Goal: Task Accomplishment & Management: Use online tool/utility

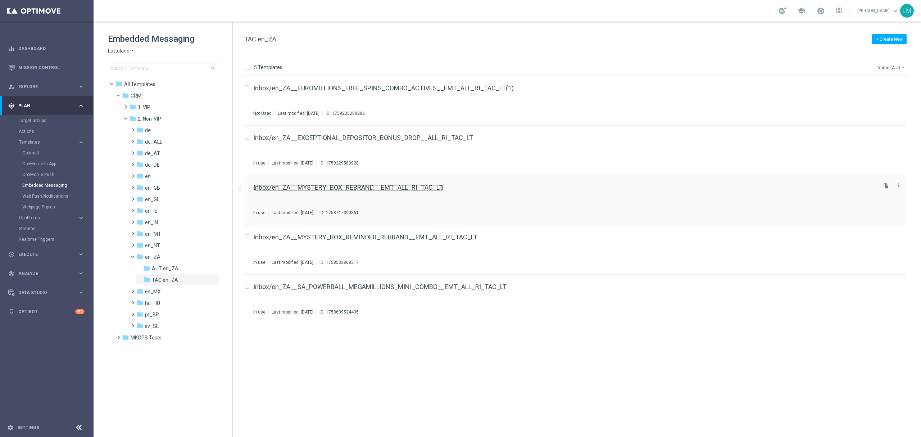
click at [378, 190] on link "Inbox/en_ZA__MYSTERY_BOX_REBRAND__EMT_ALL_RI_TAC_LT" at bounding box center [348, 187] width 190 height 6
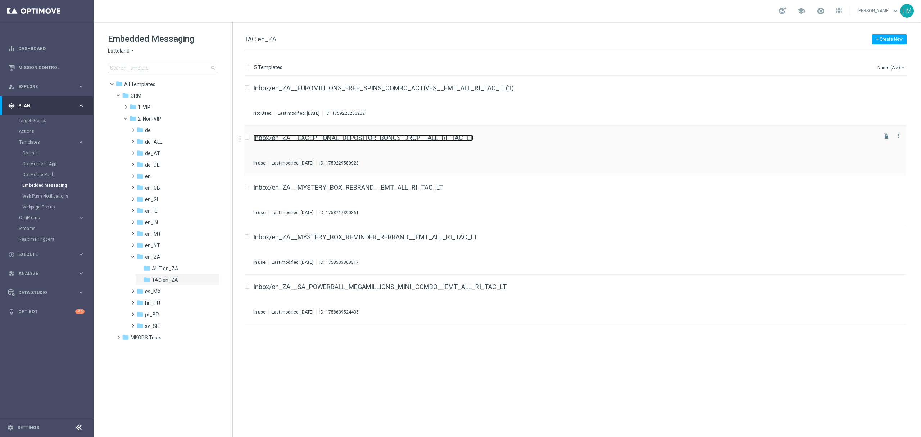
click at [305, 140] on link "Inbox/en_ZA__EXCEPTIONAL_DEPOSITOR_BONUS_DROP__ALL_RI_TAC_LT" at bounding box center [363, 137] width 220 height 6
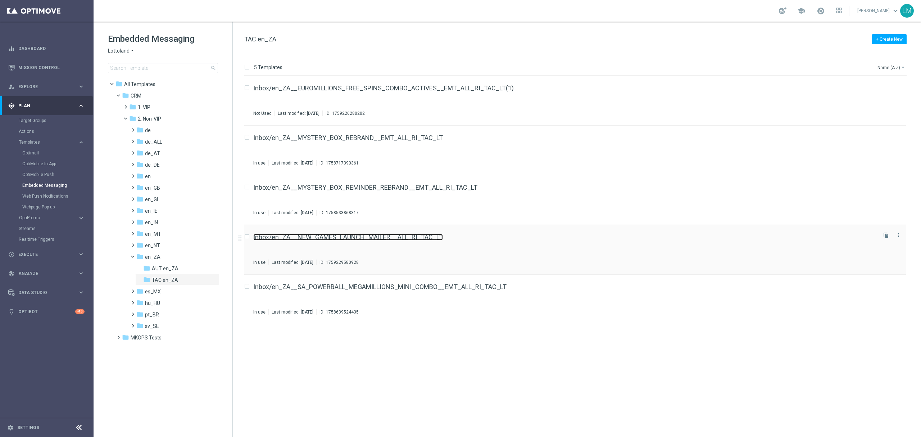
click at [355, 238] on link "Inbox/en_ZA__NEW_GAMES_LAUNCH_MAILER__ALL_RI_TAC_LT" at bounding box center [348, 237] width 190 height 6
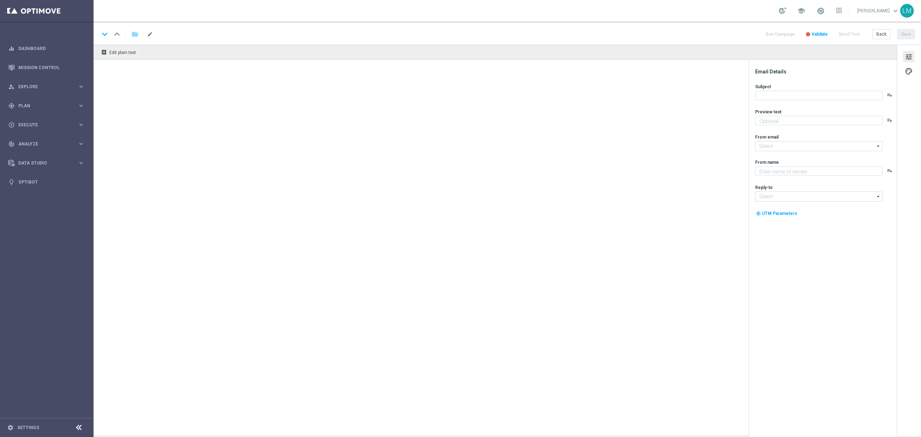
type textarea "Exciting times!"
type input "mail@crm.lottoland.com"
type textarea "Lottoland"
type input "support@lottoland.co.za"
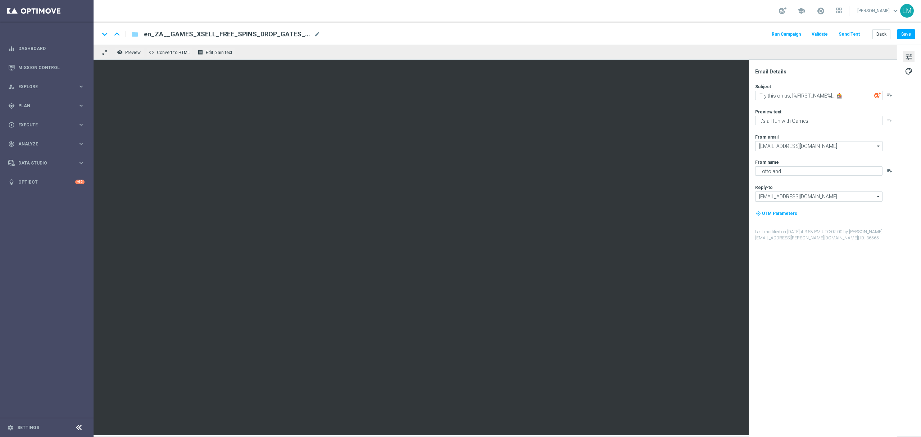
click at [880, 25] on div "keyboard_arrow_down keyboard_arrow_up folder en_ZA__GAMES_XSELL_FREE_SPINS_DROP…" at bounding box center [506, 33] width 827 height 23
click at [881, 35] on button "Back" at bounding box center [881, 34] width 18 height 10
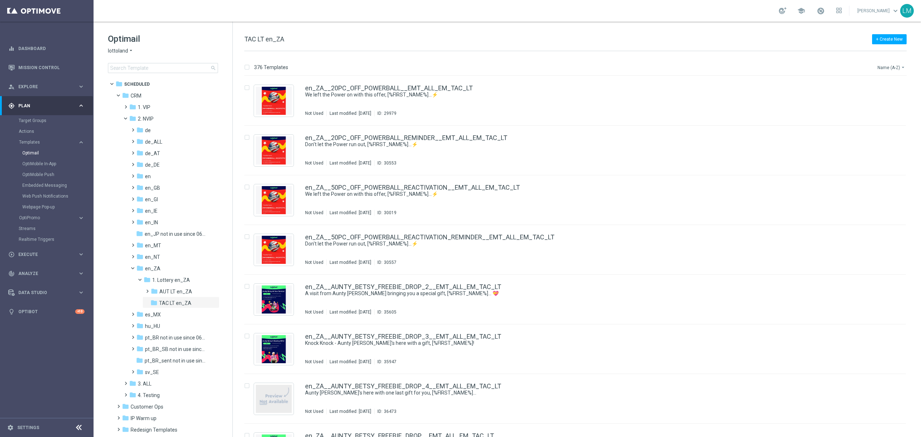
click at [891, 66] on button "Name (A-Z) arrow_drop_down" at bounding box center [891, 67] width 30 height 9
click at [883, 95] on div "Name (A-Z) Name (Z-A) Date Modified (Newest)" at bounding box center [878, 95] width 58 height 46
click at [883, 95] on div "Date Modified (Newest)" at bounding box center [878, 100] width 58 height 10
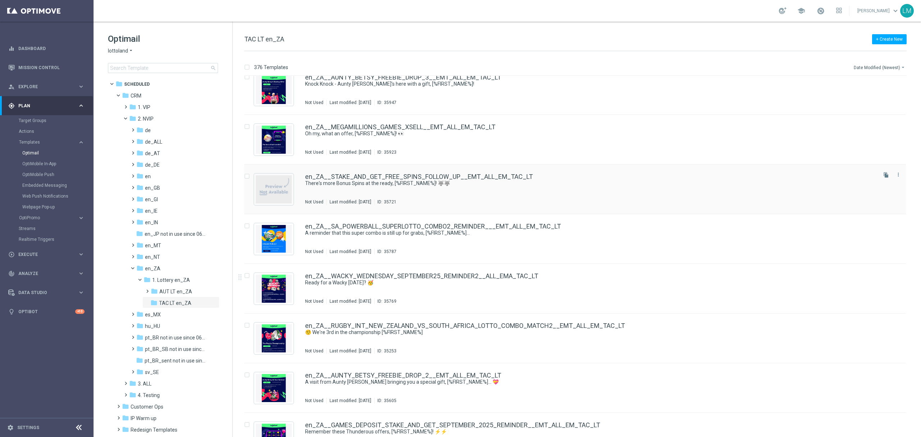
scroll to position [1199, 0]
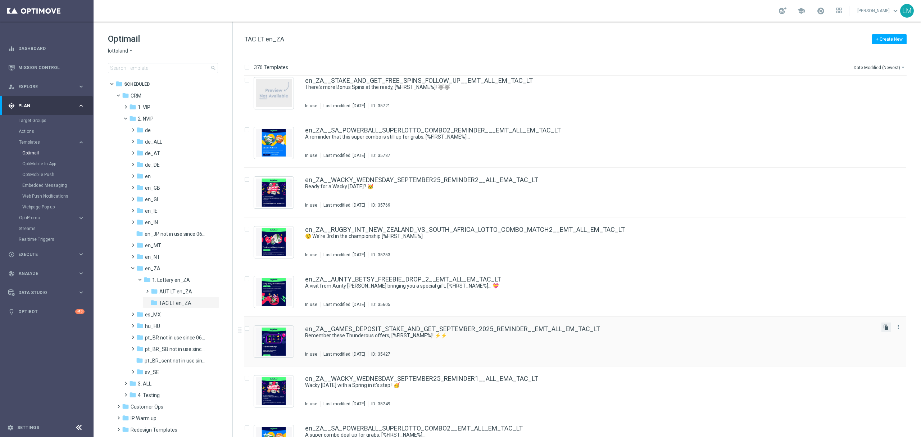
click at [883, 327] on icon "file_copy" at bounding box center [886, 327] width 6 height 6
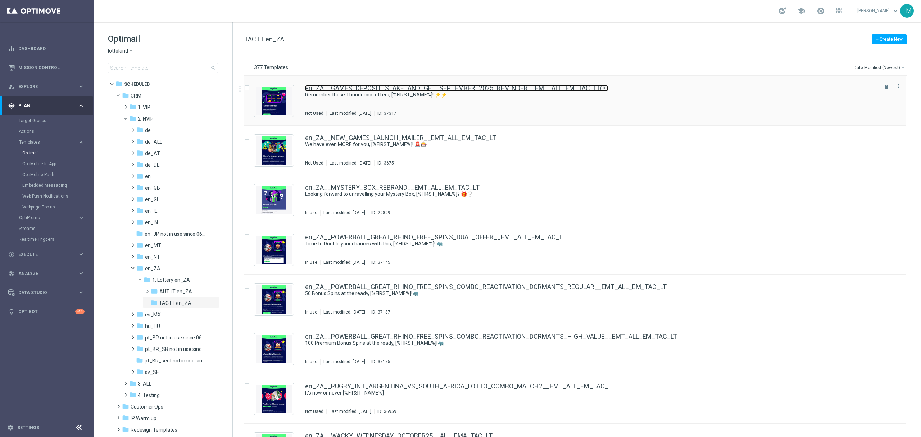
click at [407, 86] on link "en_ZA__GAMES_DEPOSIT_STAKE_AND_GET_SEPTEMBER_2025_REMINDER__EMT_ALL_EM_TAC_LT(3)" at bounding box center [456, 88] width 303 height 6
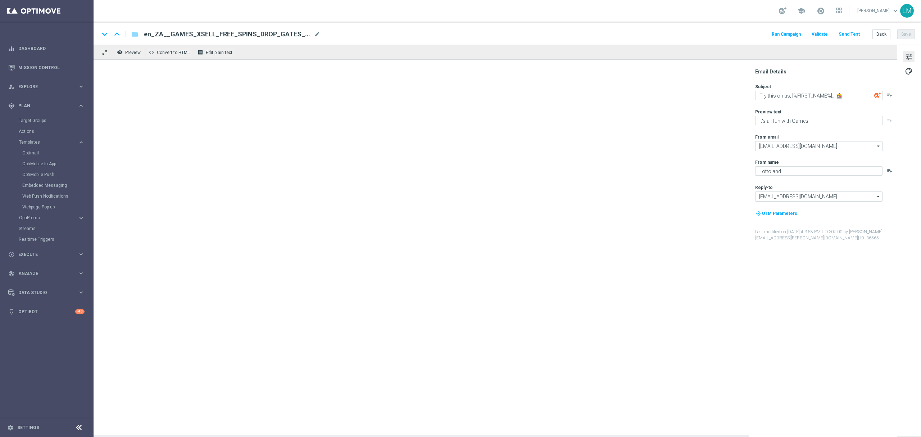
type textarea "Remember these Thunderous offers, [%FIRST_NAME%]! ⚡⚡"
type textarea "Bonus Spins available..."
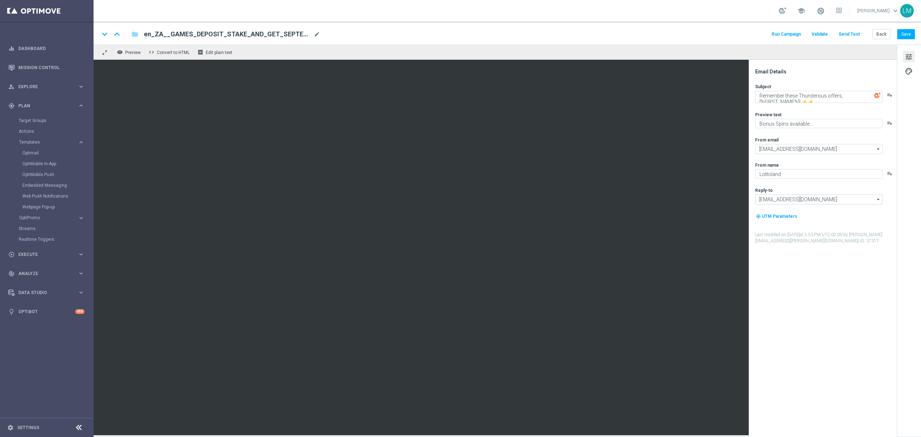
click at [321, 33] on div "keyboard_arrow_down keyboard_arrow_up folder en_ZA__GAMES_DEPOSIT_STAKE_AND_GET…" at bounding box center [506, 33] width 815 height 9
click at [317, 35] on span "mode_edit" at bounding box center [317, 34] width 6 height 6
paste input "OCTOBER_2025__EMT_ALL_EM_TAC_LT"
type input "en_ZA__GAMES_DEPOSIT_STAKE_AND_GET_OCTOBER_2025__EMT_ALL_EM_TAC_LT"
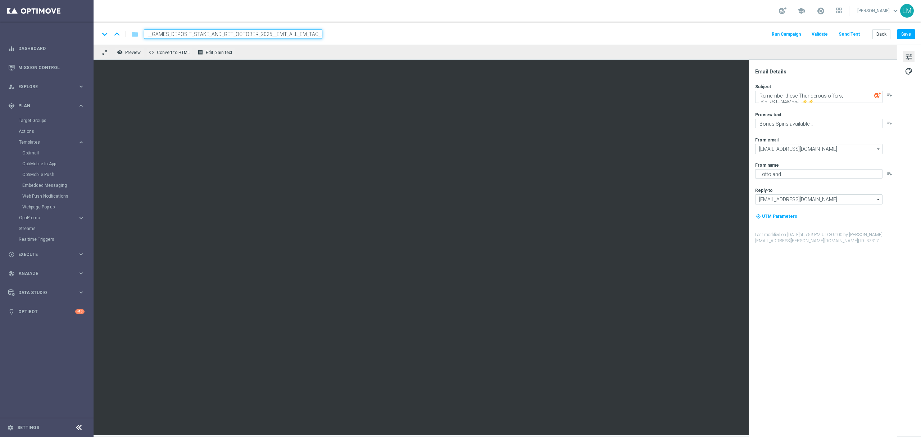
click at [336, 40] on div "keyboard_arrow_down keyboard_arrow_up folder en_ZA__GAMES_DEPOSIT_STAKE_AND_GET…" at bounding box center [506, 33] width 827 height 23
click at [310, 35] on input "en_ZA__GAMES_DEPOSIT_STAKE_AND_GET_OCTOBER_2025__EMT_ALL_EM_TAC_LT" at bounding box center [233, 33] width 178 height 9
click at [296, 49] on div "remove_red_eye Preview code Convert to HTML receipt Edit plain text" at bounding box center [494, 52] width 803 height 15
click at [295, 39] on div "keyboard_arrow_down keyboard_arrow_up folder en_ZA__GAMES_DEPOSIT_STAKE_AND_GET…" at bounding box center [506, 33] width 827 height 23
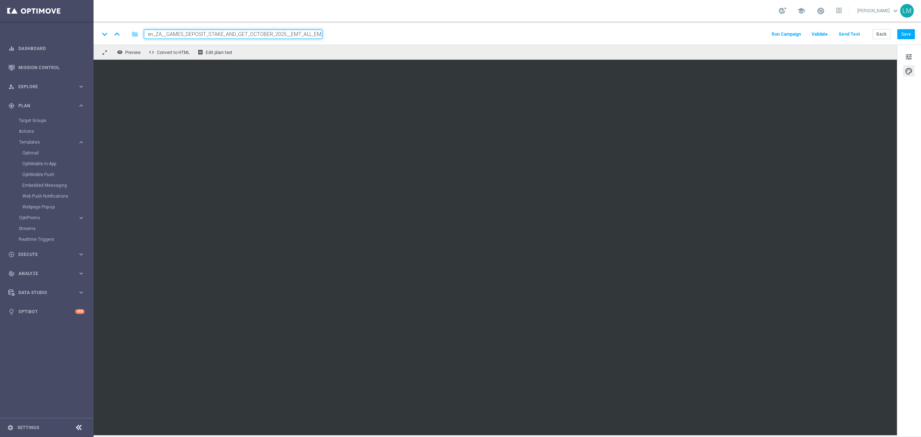
click at [292, 49] on div "remove_red_eye Preview code Convert to HTML receipt Edit plain text" at bounding box center [494, 52] width 803 height 15
click at [296, 33] on input "en_ZA__GAMES_DEPOSIT_STAKE_AND_GET_OCTOBER_2025__EMT_ALL_EM_TAC_LT" at bounding box center [233, 33] width 178 height 9
click at [296, 51] on div "remove_red_eye Preview code Convert to HTML receipt Edit plain text" at bounding box center [494, 52] width 803 height 15
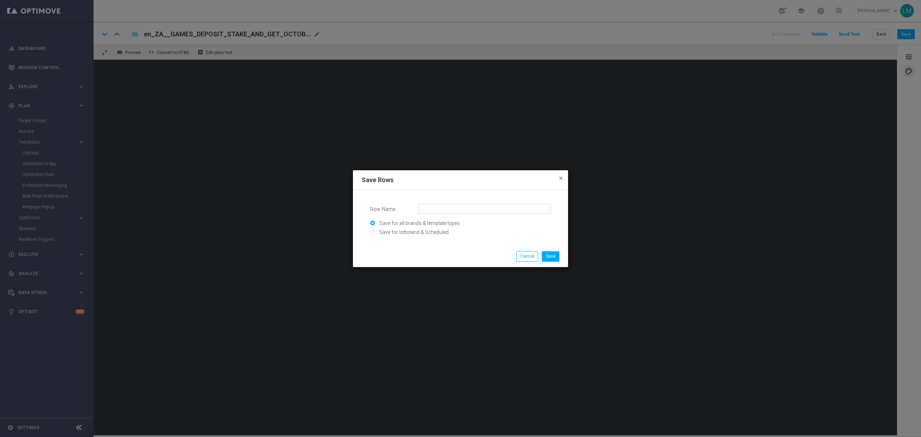
click at [402, 234] on input "Save for lottoland & Scheduled" at bounding box center [460, 235] width 181 height 10
radio input "true"
click at [426, 213] on input "Row Name" at bounding box center [484, 209] width 133 height 10
click at [510, 209] on input "ZA_REBRAND_NEW_GAMES_LAUNCH_DECONDARY" at bounding box center [484, 209] width 133 height 10
type input "ZA_REBRAND_NEW_GAMES_LAUNCH_SECONDARY"
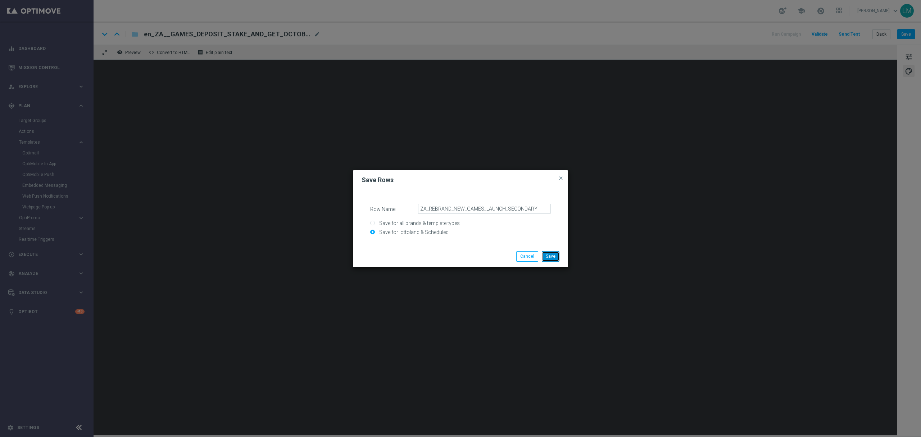
click at [552, 252] on button "Save" at bounding box center [551, 256] width 18 height 10
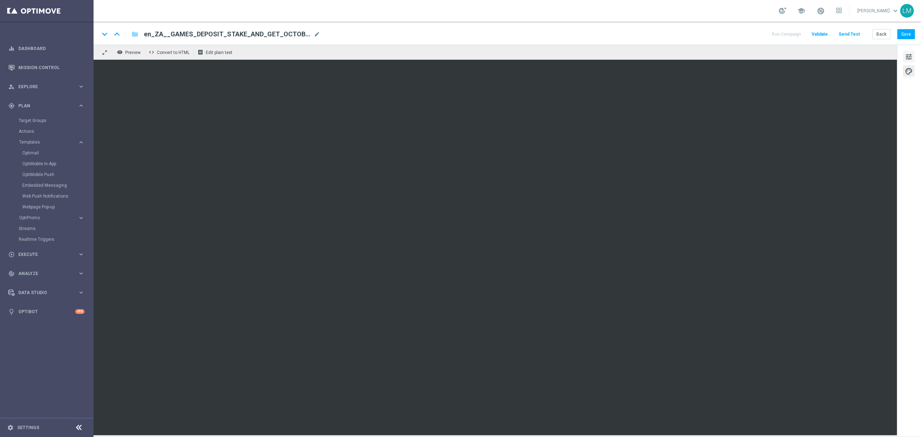
click at [907, 55] on span "tune" at bounding box center [908, 56] width 8 height 9
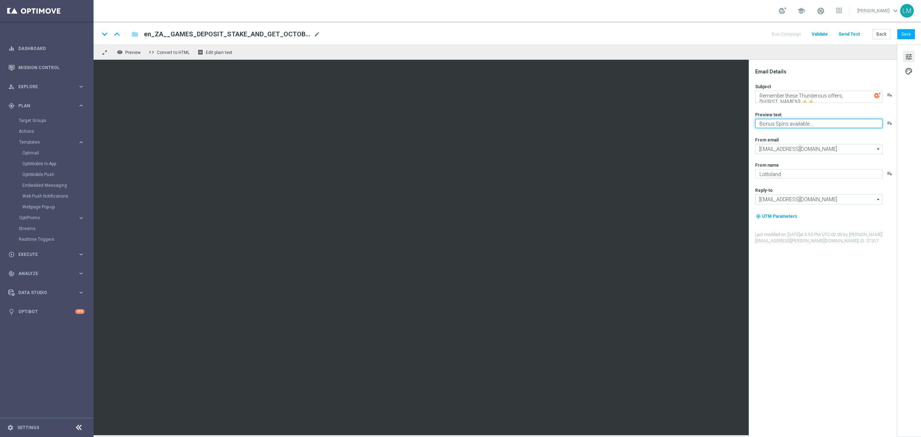
click at [785, 125] on textarea "Bonus Spins available..." at bounding box center [818, 123] width 127 height 9
paste textarea "Earn up to 50 BONUS SPINS with your next deposit!"
type textarea "Earn up to 50 BONUS SPINS with your next deposit!"
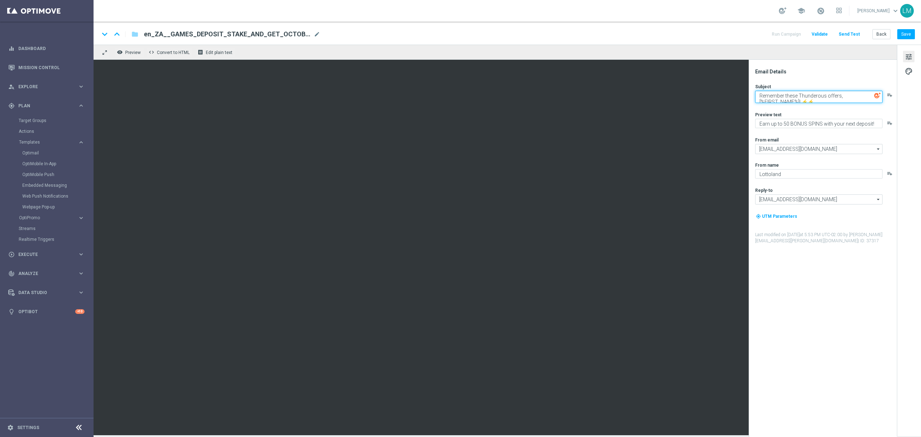
click at [815, 96] on textarea "Remember these Thunderous offers, [%FIRST_NAME%]! ⚡⚡" at bounding box center [818, 97] width 127 height 12
click at [837, 95] on textarea "Remember these Thunderous offers, [%FIRST_NAME%]! ⚡⚡" at bounding box center [818, 97] width 127 height 12
paste textarea "Boost your value to the max [DATE]!"
click at [838, 96] on textarea "Boost your value to the max [DATE]! , [%FIRST_NAME%]! ⚡⚡" at bounding box center [818, 97] width 127 height 12
click at [798, 101] on textarea "Boost your value to the max [DATE], [%FIRST_NAME%]! ⚡⚡" at bounding box center [818, 97] width 127 height 12
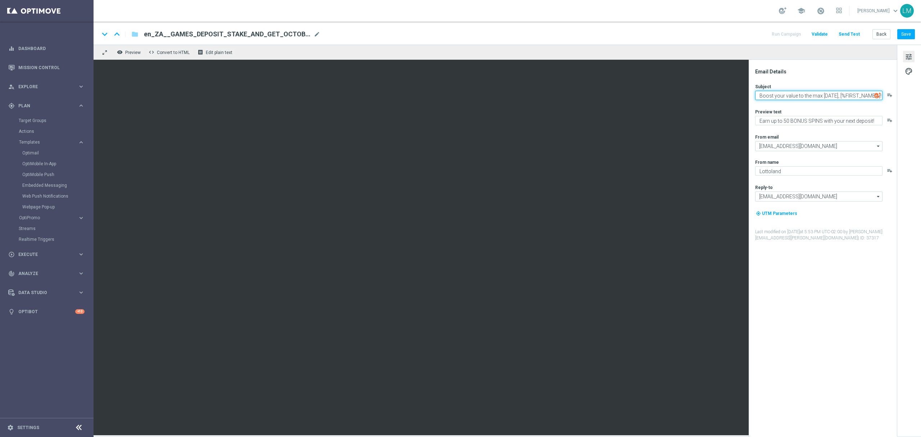
scroll to position [6, 0]
type textarea "Boost your value to the max [DATE], [%FIRST_NAME%]!"
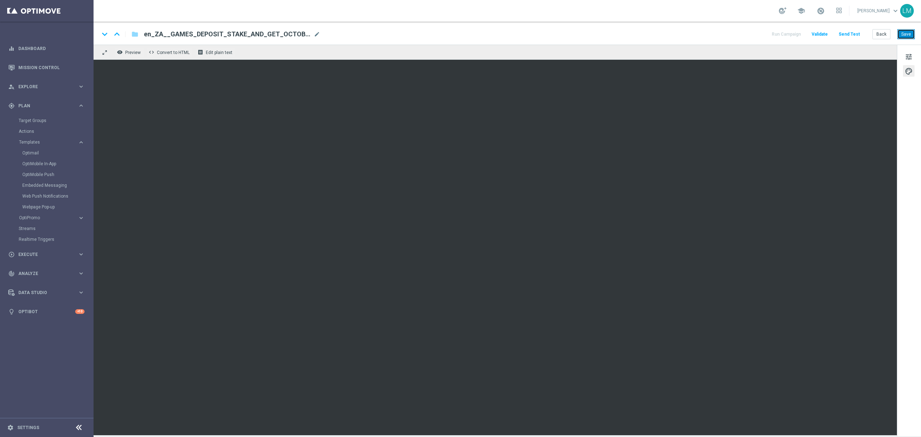
click at [904, 36] on button "Save" at bounding box center [906, 34] width 18 height 10
